Goal: Check status

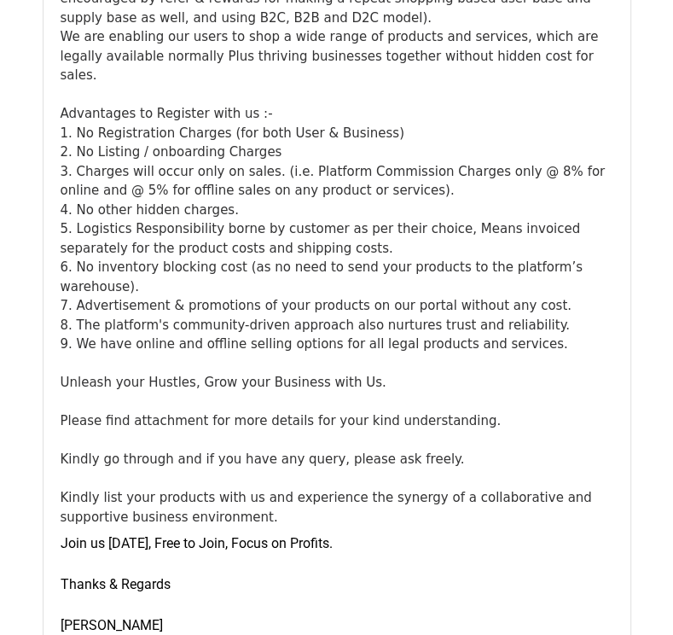
scroll to position [9595, 0]
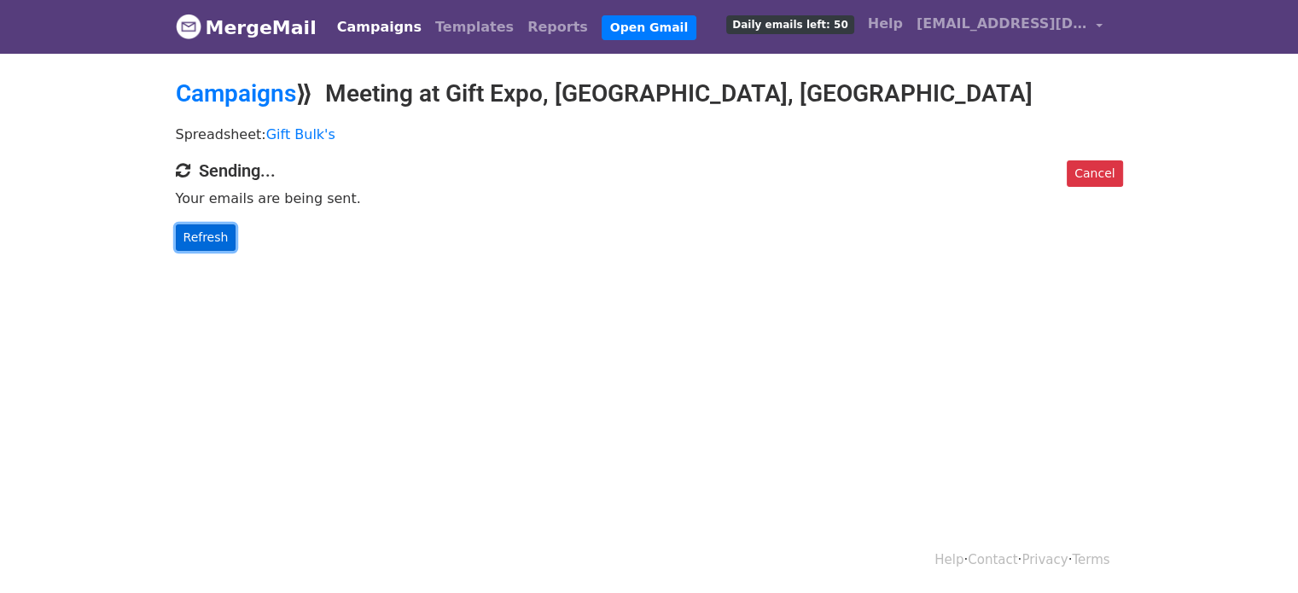
click at [208, 243] on link "Refresh" at bounding box center [206, 237] width 61 height 26
click at [211, 231] on link "Refresh" at bounding box center [206, 237] width 61 height 26
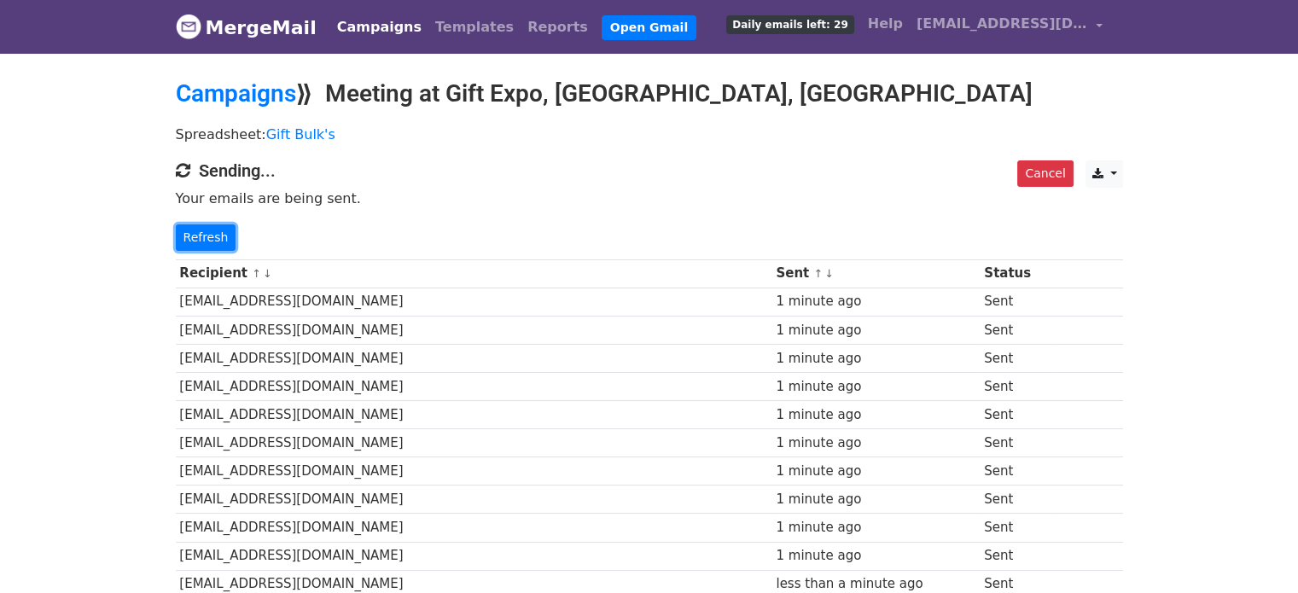
click at [211, 231] on link "Refresh" at bounding box center [206, 237] width 61 height 26
click at [208, 241] on link "Refresh" at bounding box center [206, 237] width 61 height 26
click at [211, 241] on link "Refresh" at bounding box center [206, 237] width 61 height 26
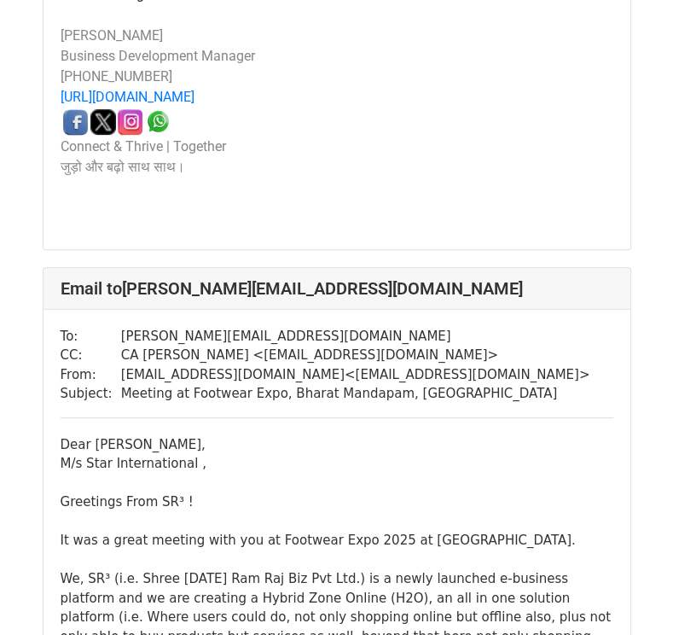
scroll to position [3671, 0]
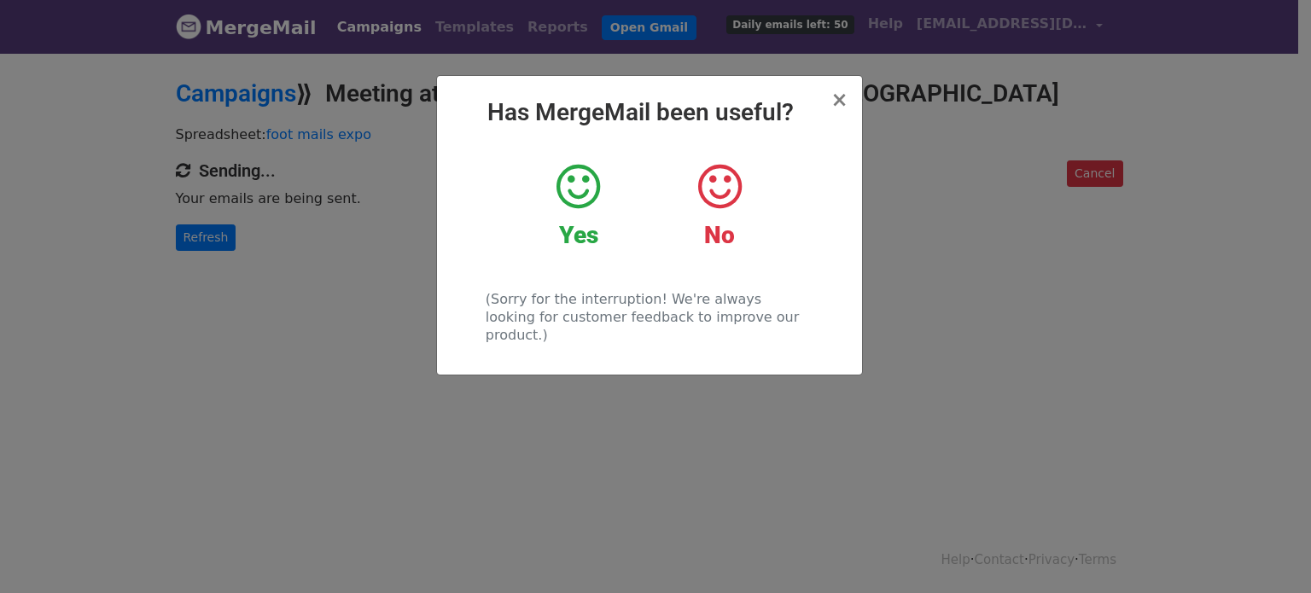
click at [905, 175] on div "× Has MergeMail been useful? Yes No (Sorry for the interruption! We're always l…" at bounding box center [655, 322] width 1311 height 542
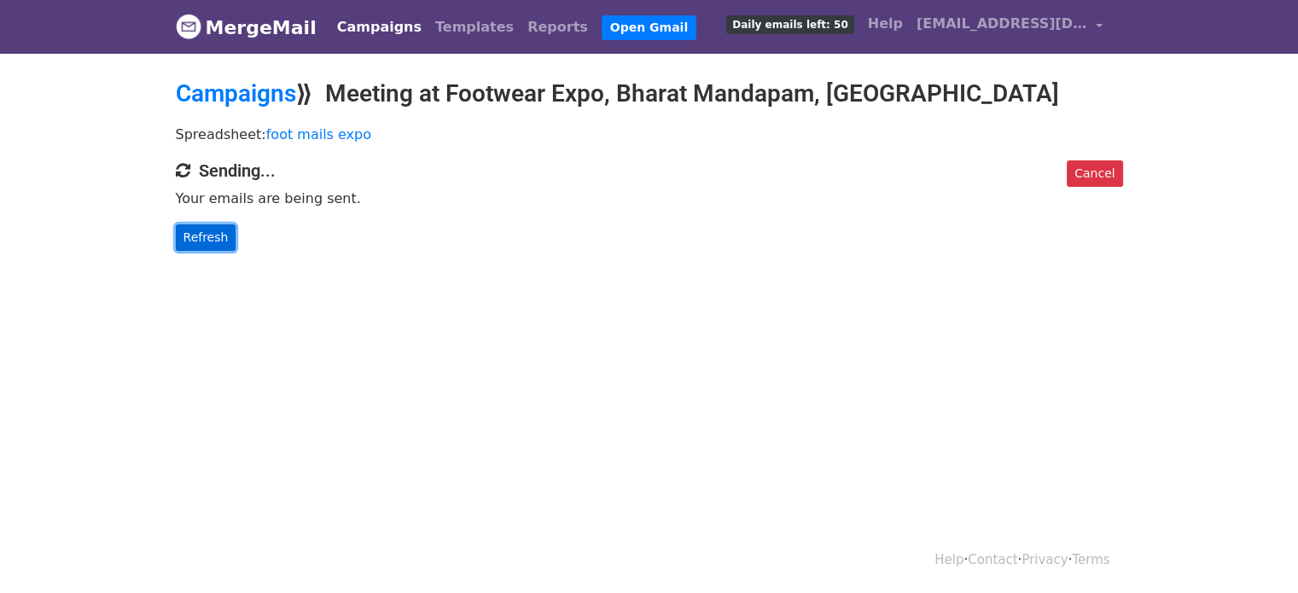
click at [196, 247] on link "Refresh" at bounding box center [206, 237] width 61 height 26
click at [218, 235] on link "Refresh" at bounding box center [206, 237] width 61 height 26
click at [210, 236] on link "Refresh" at bounding box center [206, 237] width 61 height 26
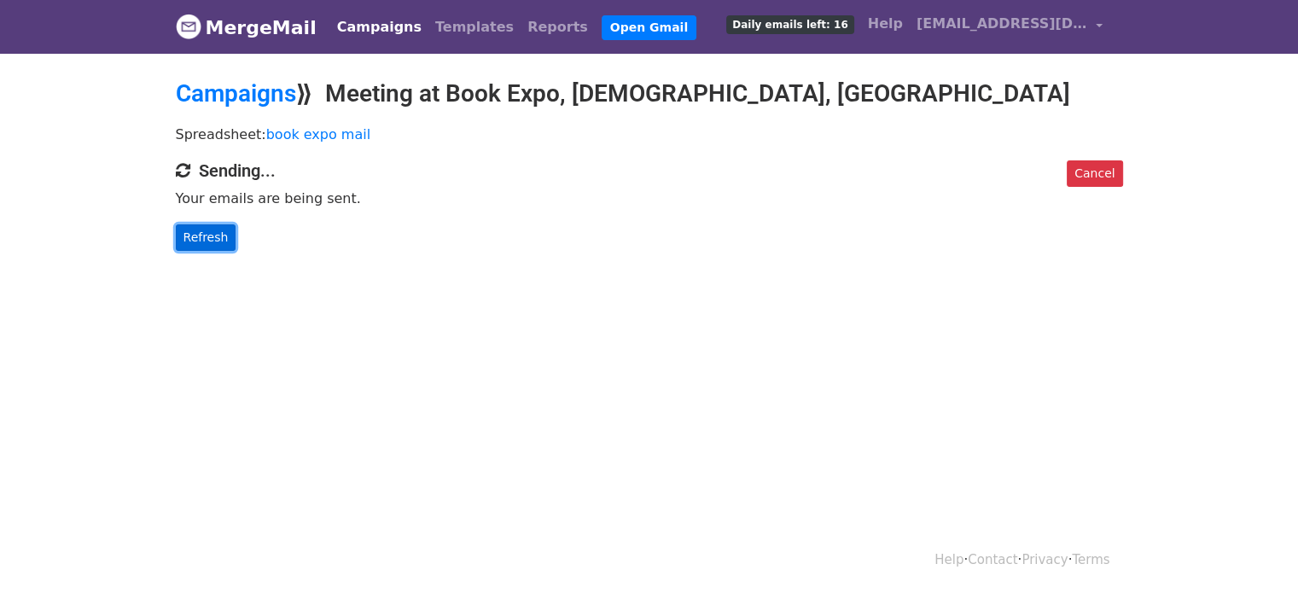
click at [200, 243] on link "Refresh" at bounding box center [206, 237] width 61 height 26
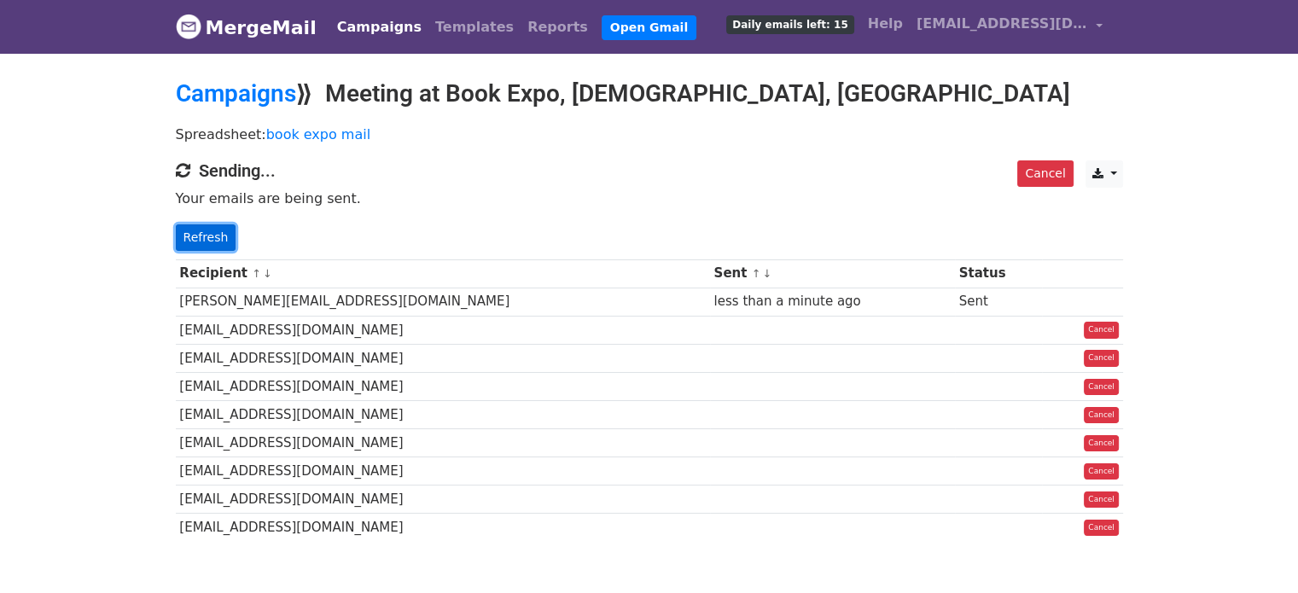
click at [217, 230] on link "Refresh" at bounding box center [206, 237] width 61 height 26
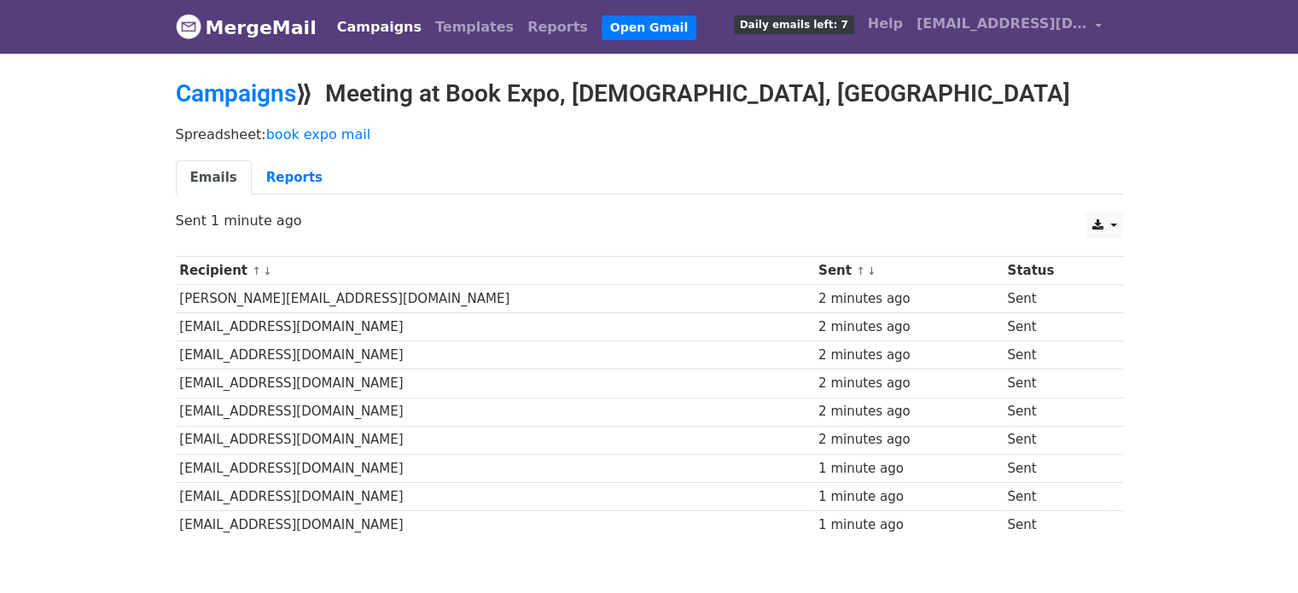
scroll to position [94, 0]
